Goal: Information Seeking & Learning: Find specific fact

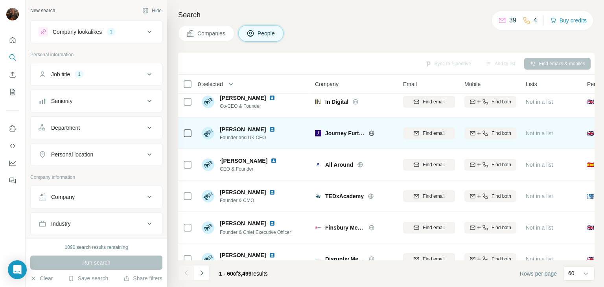
scroll to position [39, 0]
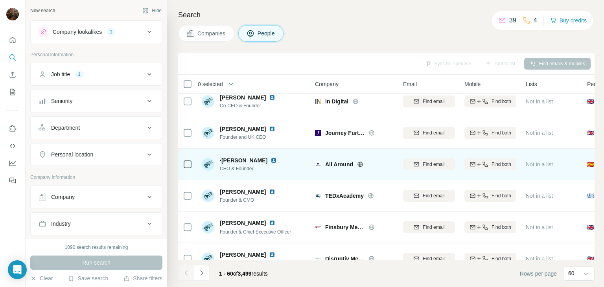
click at [271, 158] on img at bounding box center [274, 160] width 6 height 6
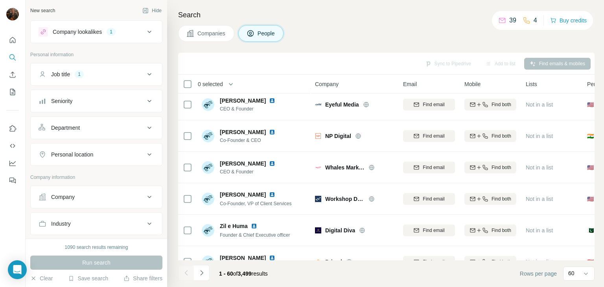
scroll to position [257, 0]
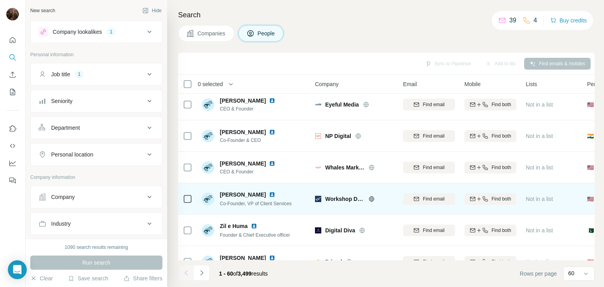
click at [269, 193] on img at bounding box center [272, 195] width 6 height 6
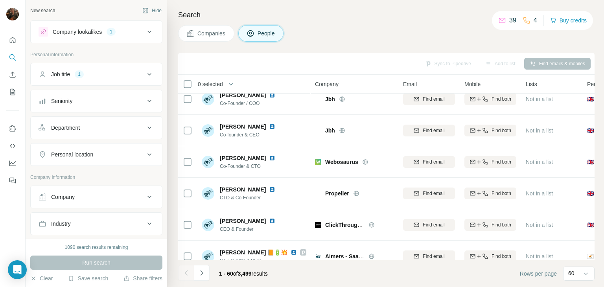
scroll to position [452, 0]
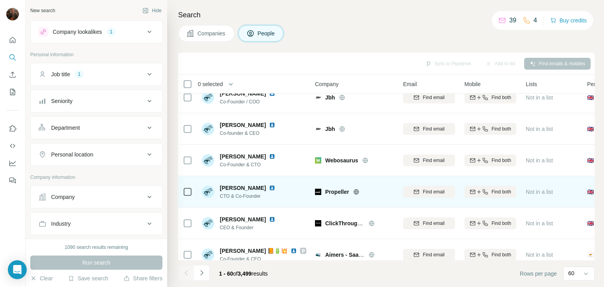
click at [269, 188] on img at bounding box center [272, 188] width 6 height 6
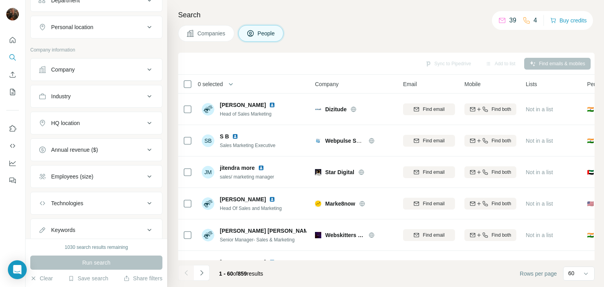
scroll to position [129, 0]
click at [145, 120] on icon at bounding box center [149, 121] width 9 height 9
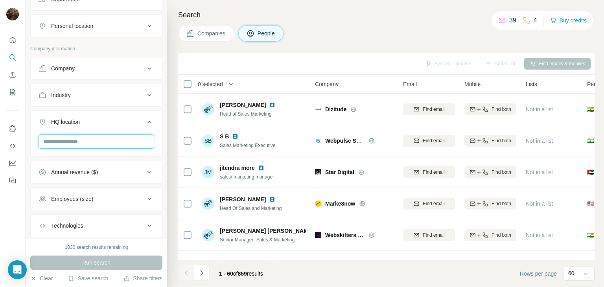
click at [98, 142] on input "text" at bounding box center [97, 142] width 116 height 14
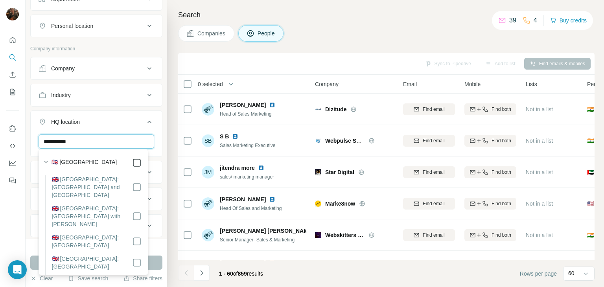
type input "**********"
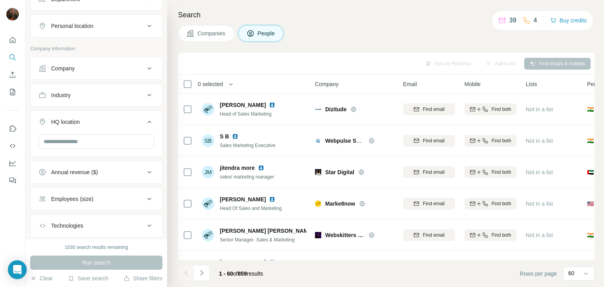
click at [305, 274] on footer "1 - 60 of 859 results Rows per page 60" at bounding box center [386, 273] width 417 height 27
click at [104, 140] on input "text" at bounding box center [97, 142] width 116 height 14
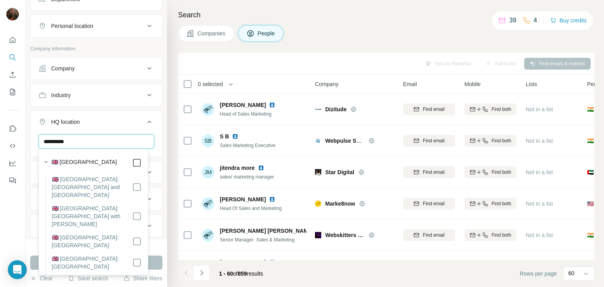
type input "**********"
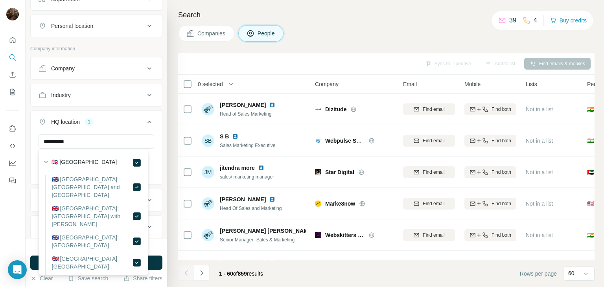
scroll to position [202, 0]
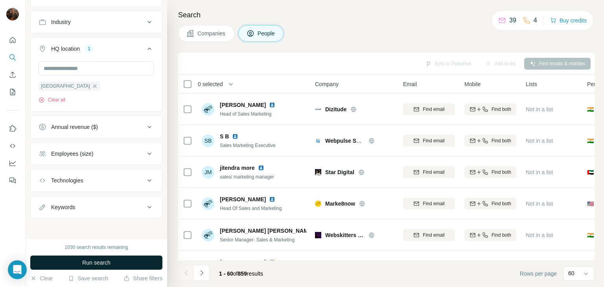
click at [111, 261] on span "Run search" at bounding box center [96, 263] width 28 height 8
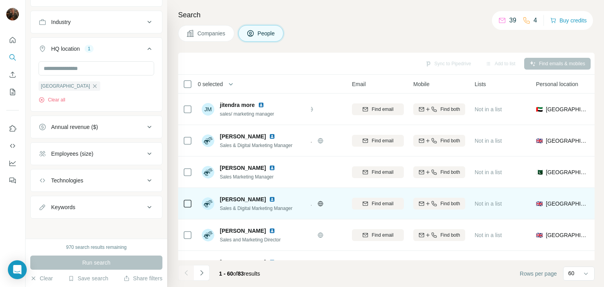
scroll to position [0, 0]
